Goal: Use online tool/utility: Use online tool/utility

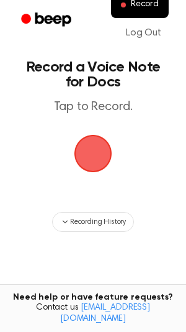
click at [95, 154] on span "button" at bounding box center [93, 153] width 57 height 57
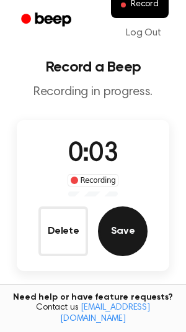
click at [124, 224] on button "Save" at bounding box center [123, 231] width 50 height 50
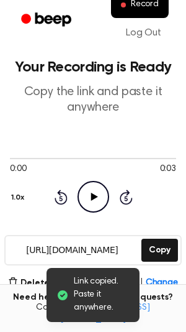
click at [89, 188] on icon "Play Audio" at bounding box center [94, 197] width 32 height 32
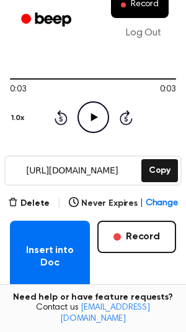
scroll to position [78, 0]
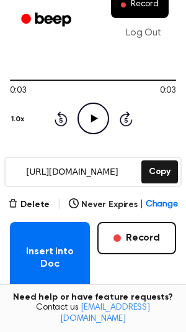
drag, startPoint x: 20, startPoint y: 170, endPoint x: 32, endPoint y: 172, distance: 12.6
click at [32, 172] on input "https://beep.audio/xvIw7KQ" at bounding box center [73, 172] width 134 height 28
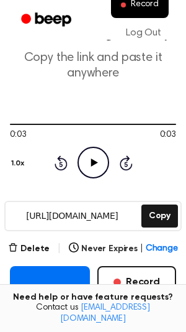
scroll to position [32, 0]
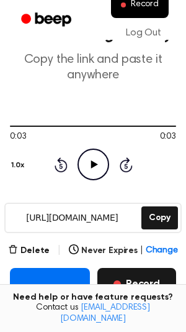
click at [152, 272] on button "Record" at bounding box center [137, 284] width 79 height 32
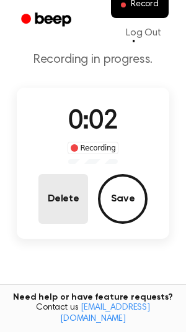
click at [55, 196] on button "Delete" at bounding box center [64, 199] width 50 height 50
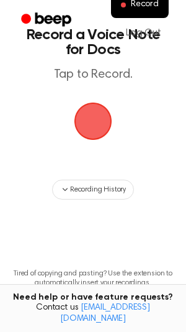
scroll to position [0, 0]
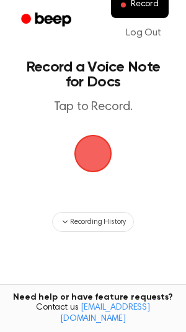
click at [86, 152] on span "button" at bounding box center [93, 153] width 51 height 51
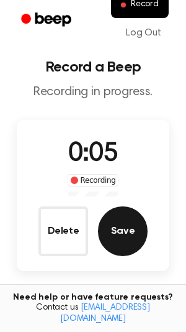
click at [127, 239] on button "Save" at bounding box center [123, 231] width 50 height 50
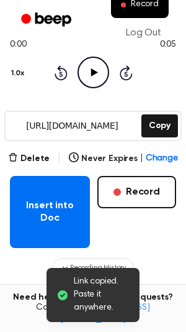
scroll to position [127, 0]
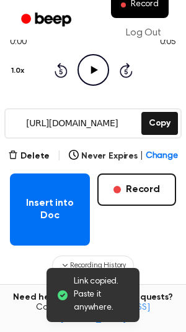
click at [93, 59] on icon "Play Audio" at bounding box center [94, 70] width 32 height 32
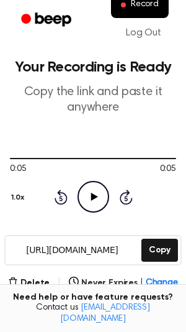
scroll to position [276, 0]
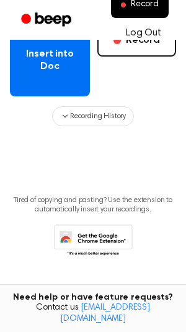
click at [129, 47] on link "Log Out" at bounding box center [144, 33] width 60 height 30
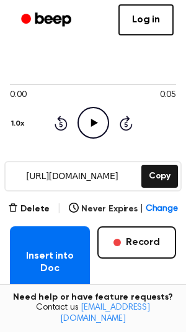
scroll to position [67, 0]
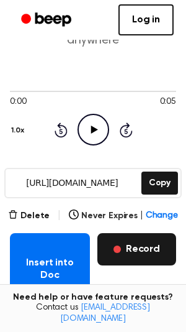
click at [132, 247] on button "Record" at bounding box center [137, 249] width 79 height 32
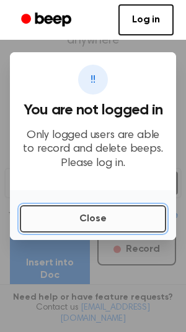
click at [124, 209] on button "Close" at bounding box center [93, 218] width 147 height 27
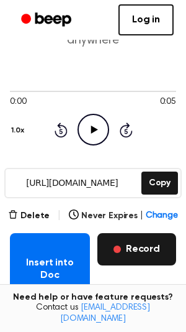
click at [135, 244] on button "Record" at bounding box center [137, 249] width 79 height 32
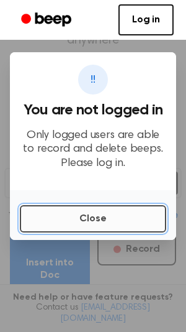
click at [132, 227] on button "Close" at bounding box center [93, 218] width 147 height 27
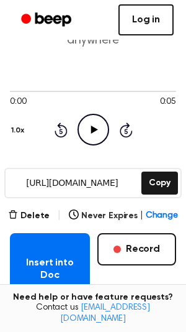
click at [161, 18] on link "Log in" at bounding box center [146, 19] width 55 height 31
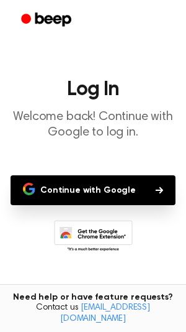
click at [131, 180] on button "Continue with Google" at bounding box center [93, 190] width 165 height 30
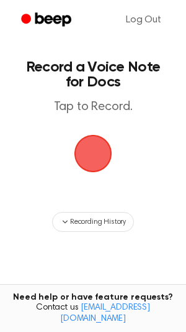
click at [103, 160] on span "button" at bounding box center [93, 154] width 70 height 70
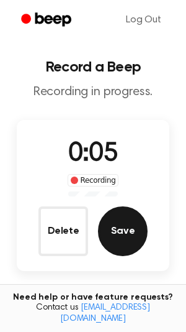
click at [106, 221] on button "Save" at bounding box center [123, 231] width 50 height 50
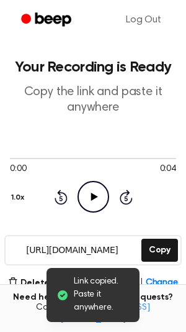
click at [97, 195] on icon "Play Audio" at bounding box center [94, 197] width 32 height 32
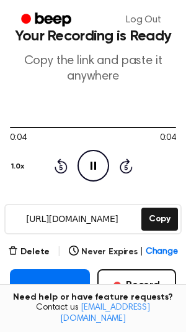
scroll to position [33, 0]
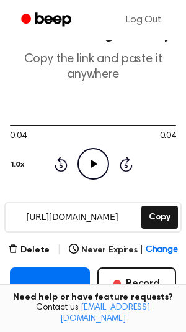
drag, startPoint x: 21, startPoint y: 216, endPoint x: 132, endPoint y: 218, distance: 111.3
click at [132, 218] on input "https://beep.audio/AedUXhk" at bounding box center [73, 217] width 134 height 28
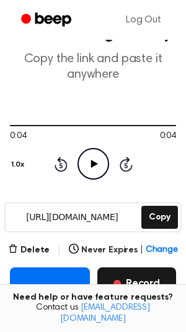
click at [167, 285] on button "Record" at bounding box center [137, 283] width 79 height 32
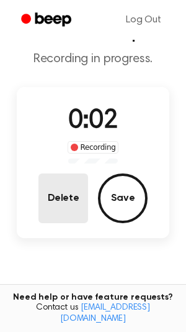
click at [76, 206] on button "Delete" at bounding box center [64, 198] width 50 height 50
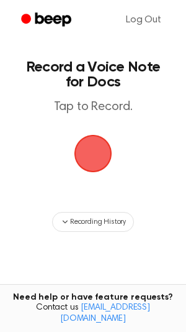
click at [85, 174] on span "button" at bounding box center [93, 154] width 70 height 70
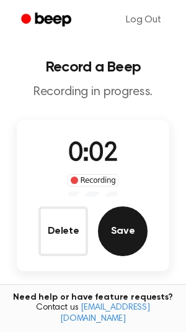
click at [119, 241] on button "Save" at bounding box center [123, 231] width 50 height 50
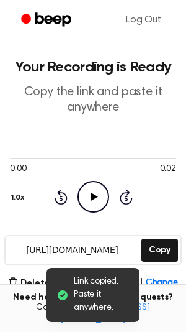
click at [97, 201] on icon "Play Audio" at bounding box center [94, 197] width 32 height 32
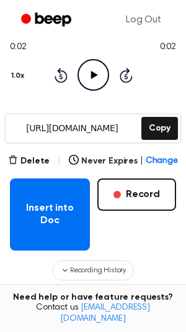
scroll to position [120, 0]
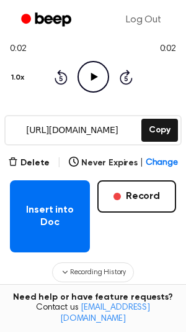
drag, startPoint x: 126, startPoint y: 130, endPoint x: 17, endPoint y: 130, distance: 108.8
click at [17, 130] on input "https://beep.audio/KwneTSL" at bounding box center [73, 130] width 134 height 28
click at [160, 213] on div "Insert into Doc Record" at bounding box center [93, 216] width 167 height 72
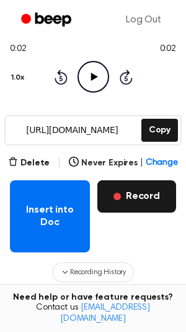
click at [160, 206] on button "Record" at bounding box center [137, 196] width 79 height 32
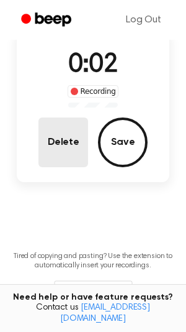
click at [64, 134] on button "Delete" at bounding box center [64, 142] width 50 height 50
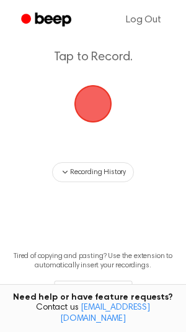
click at [97, 91] on span "button" at bounding box center [93, 104] width 70 height 70
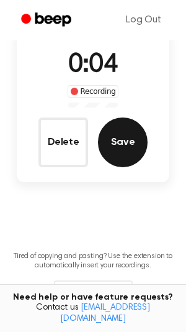
click at [120, 132] on button "Save" at bounding box center [123, 142] width 50 height 50
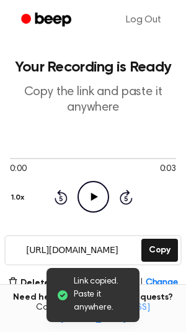
click at [93, 195] on icon at bounding box center [94, 197] width 7 height 8
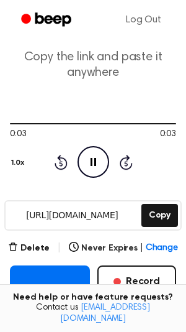
scroll to position [35, 0]
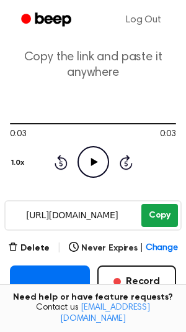
click at [160, 215] on button "Copy" at bounding box center [160, 215] width 37 height 23
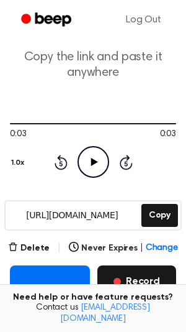
click at [122, 273] on button "Record" at bounding box center [137, 281] width 79 height 32
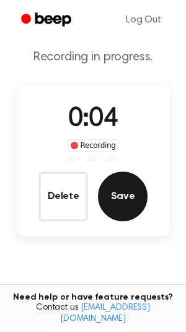
click at [133, 211] on button "Save" at bounding box center [123, 197] width 50 height 50
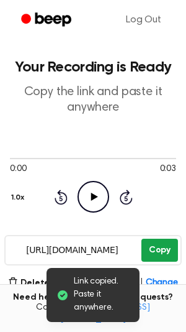
click at [154, 246] on button "Copy" at bounding box center [160, 250] width 37 height 23
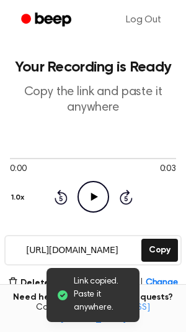
click at [141, 250] on div "https://beep.audio/MzLDxAl Copy" at bounding box center [93, 250] width 178 height 30
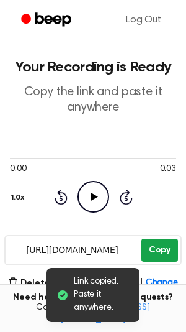
click at [155, 254] on button "Copy" at bounding box center [160, 250] width 37 height 23
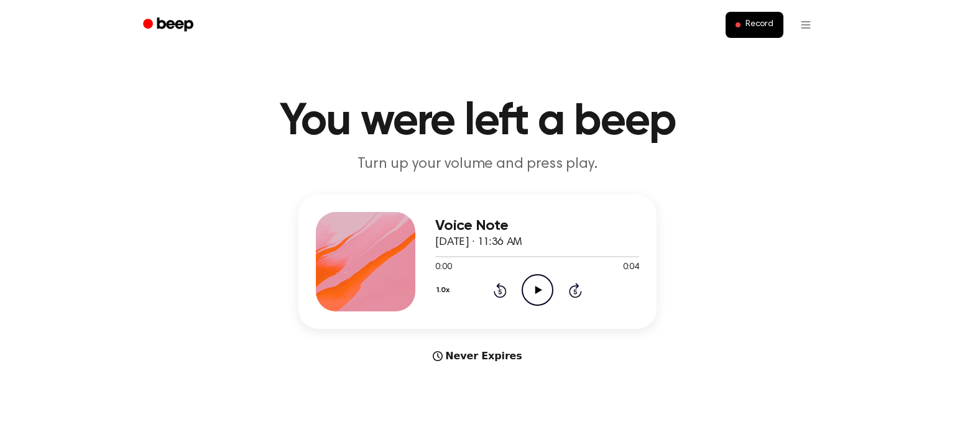
click at [530, 292] on icon "Play Audio" at bounding box center [537, 290] width 32 height 32
click at [537, 288] on icon at bounding box center [537, 290] width 7 height 8
click at [537, 290] on icon at bounding box center [537, 290] width 7 height 8
click at [531, 290] on icon "Play Audio" at bounding box center [537, 290] width 32 height 32
click at [541, 299] on icon "Play Audio" at bounding box center [537, 290] width 32 height 32
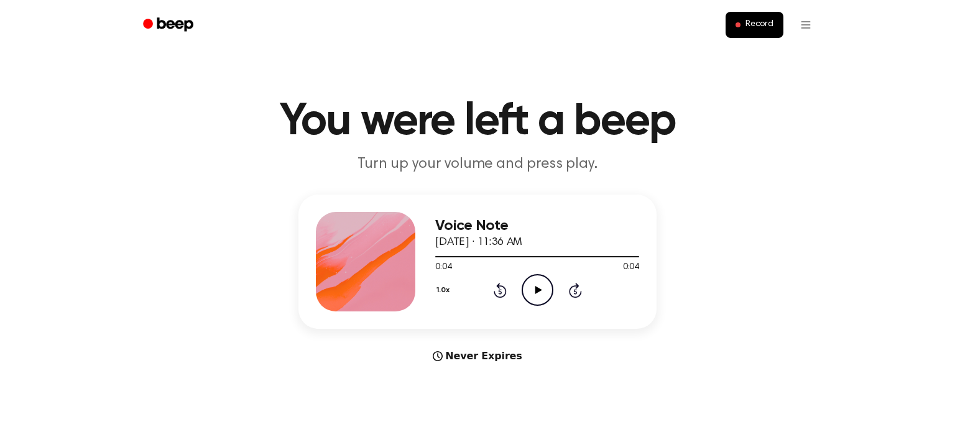
click at [537, 289] on icon at bounding box center [537, 290] width 7 height 8
click at [540, 278] on icon "Play Audio" at bounding box center [537, 290] width 32 height 32
click at [530, 293] on icon "Play Audio" at bounding box center [537, 290] width 32 height 32
click at [533, 291] on icon "Play Audio" at bounding box center [537, 290] width 32 height 32
click at [533, 291] on icon "Pause Audio" at bounding box center [537, 290] width 32 height 32
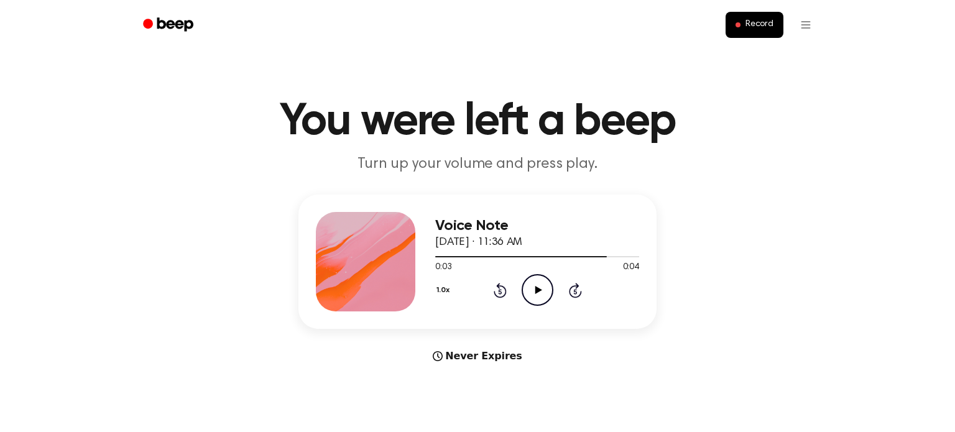
click at [533, 291] on icon "Play Audio" at bounding box center [537, 290] width 32 height 32
click at [444, 290] on button "1.0x" at bounding box center [444, 290] width 19 height 21
click at [456, 334] on span "0.8x" at bounding box center [455, 337] width 16 height 13
click at [534, 283] on icon "Play Audio" at bounding box center [537, 290] width 32 height 32
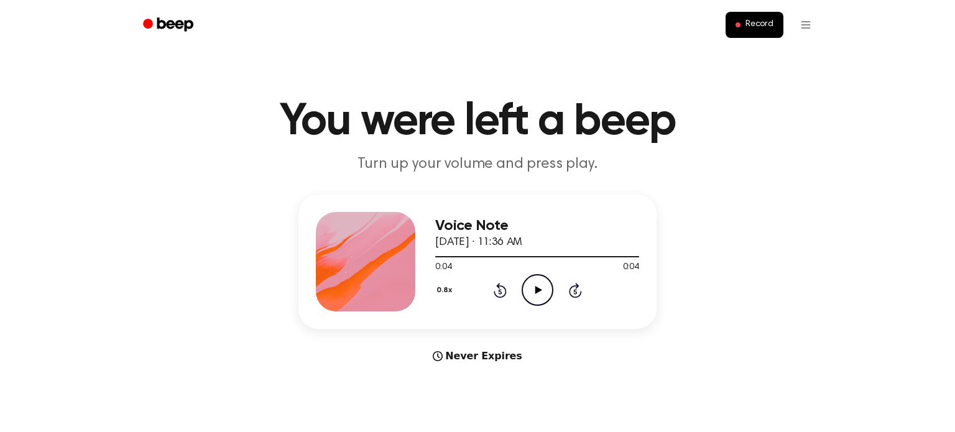
click at [533, 289] on icon "Play Audio" at bounding box center [537, 290] width 32 height 32
click at [539, 287] on icon "Play Audio" at bounding box center [537, 290] width 32 height 32
click at [533, 293] on icon "Play Audio" at bounding box center [537, 290] width 32 height 32
click at [540, 288] on icon "Play Audio" at bounding box center [537, 290] width 32 height 32
click at [537, 296] on icon "Play Audio" at bounding box center [537, 290] width 32 height 32
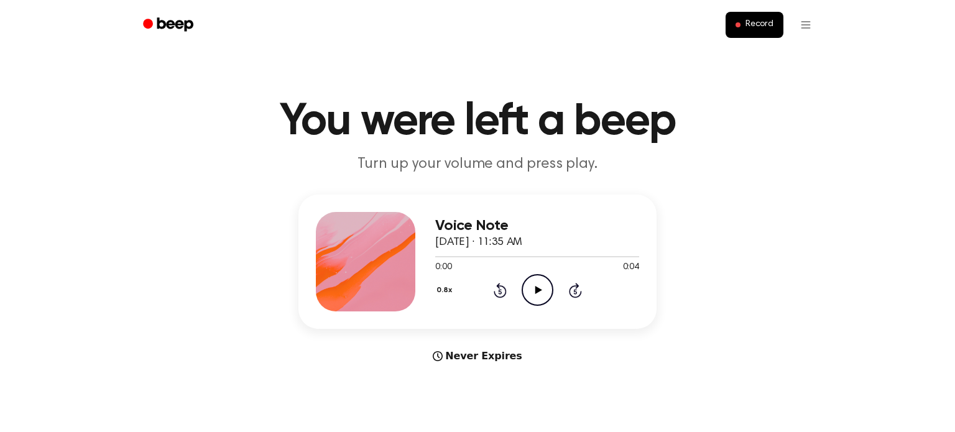
click at [538, 276] on icon "Play Audio" at bounding box center [537, 290] width 32 height 32
click at [534, 290] on icon at bounding box center [537, 290] width 7 height 8
click at [533, 283] on icon "Play Audio" at bounding box center [537, 290] width 32 height 32
click at [536, 290] on icon at bounding box center [537, 290] width 7 height 8
click at [535, 292] on icon at bounding box center [537, 290] width 7 height 8
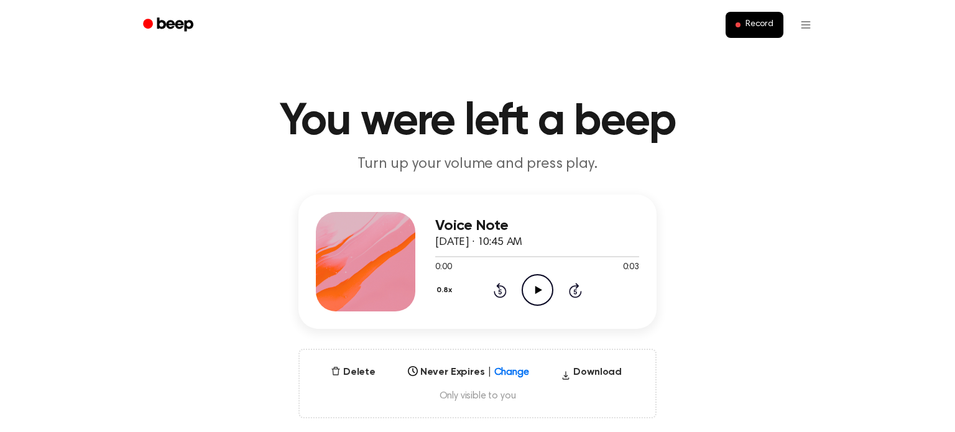
click at [536, 283] on icon "Play Audio" at bounding box center [537, 290] width 32 height 32
